Goal: Transaction & Acquisition: Book appointment/travel/reservation

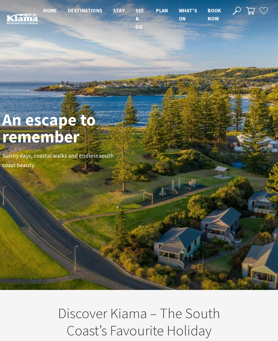
scroll to position [73, 274]
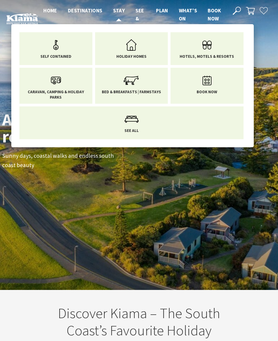
click at [199, 42] on icon "Main Menu" at bounding box center [206, 44] width 17 height 17
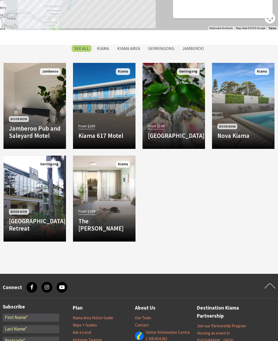
scroll to position [473, 0]
click at [0, 0] on p "Set overlooking Kiama Harbour and out to the Pacific Ocean, The Sebel Kiama off…" at bounding box center [0, 0] width 0 height 0
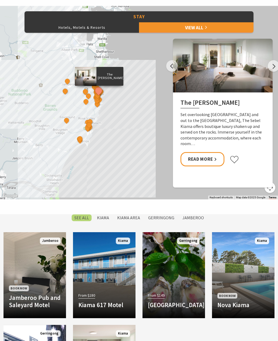
scroll to position [303, 0]
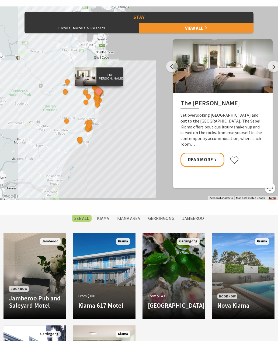
click at [163, 222] on label "Gerringong" at bounding box center [160, 218] width 31 height 7
click at [0, 0] on input "Gerringong" at bounding box center [0, 0] width 0 height 0
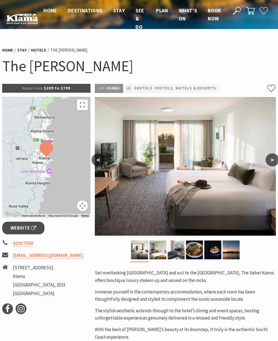
click at [272, 162] on button ">" at bounding box center [271, 160] width 13 height 13
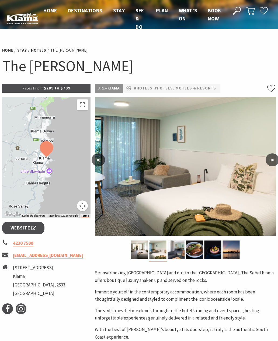
click at [270, 161] on button ">" at bounding box center [271, 160] width 13 height 13
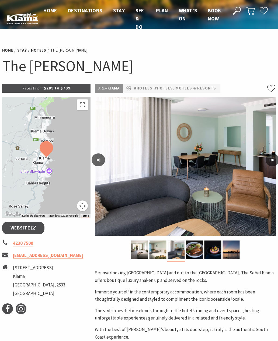
click at [271, 161] on button ">" at bounding box center [271, 160] width 13 height 13
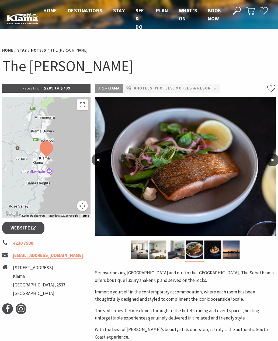
click at [273, 161] on button ">" at bounding box center [271, 160] width 13 height 13
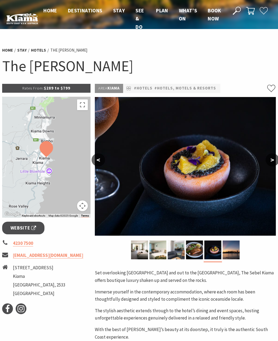
click at [268, 162] on button ">" at bounding box center [271, 160] width 13 height 13
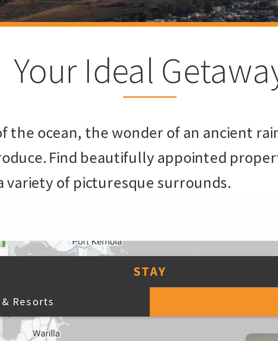
scroll to position [224, 0]
